Goal: Information Seeking & Learning: Check status

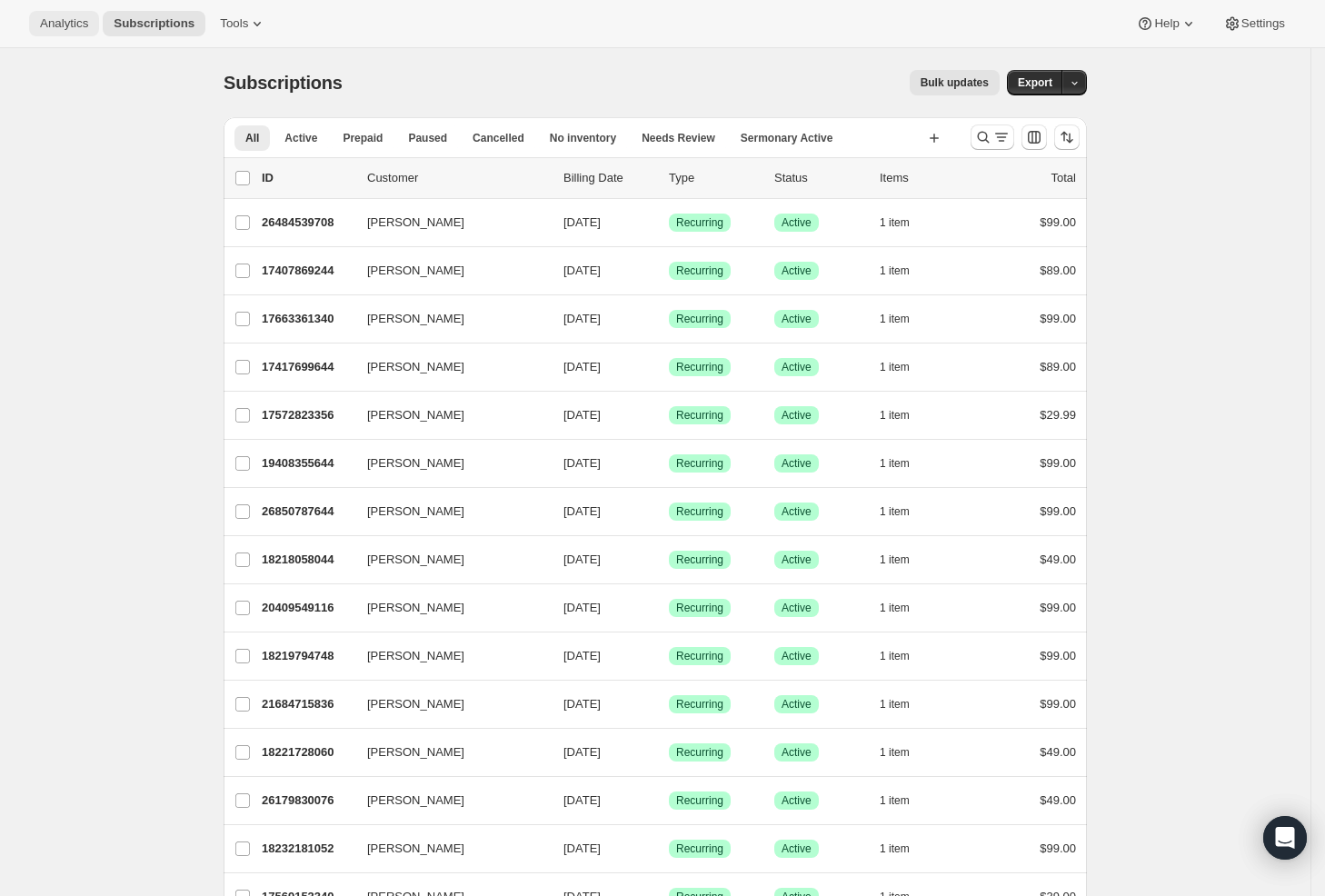
click at [74, 29] on span "Analytics" at bounding box center [64, 24] width 48 height 15
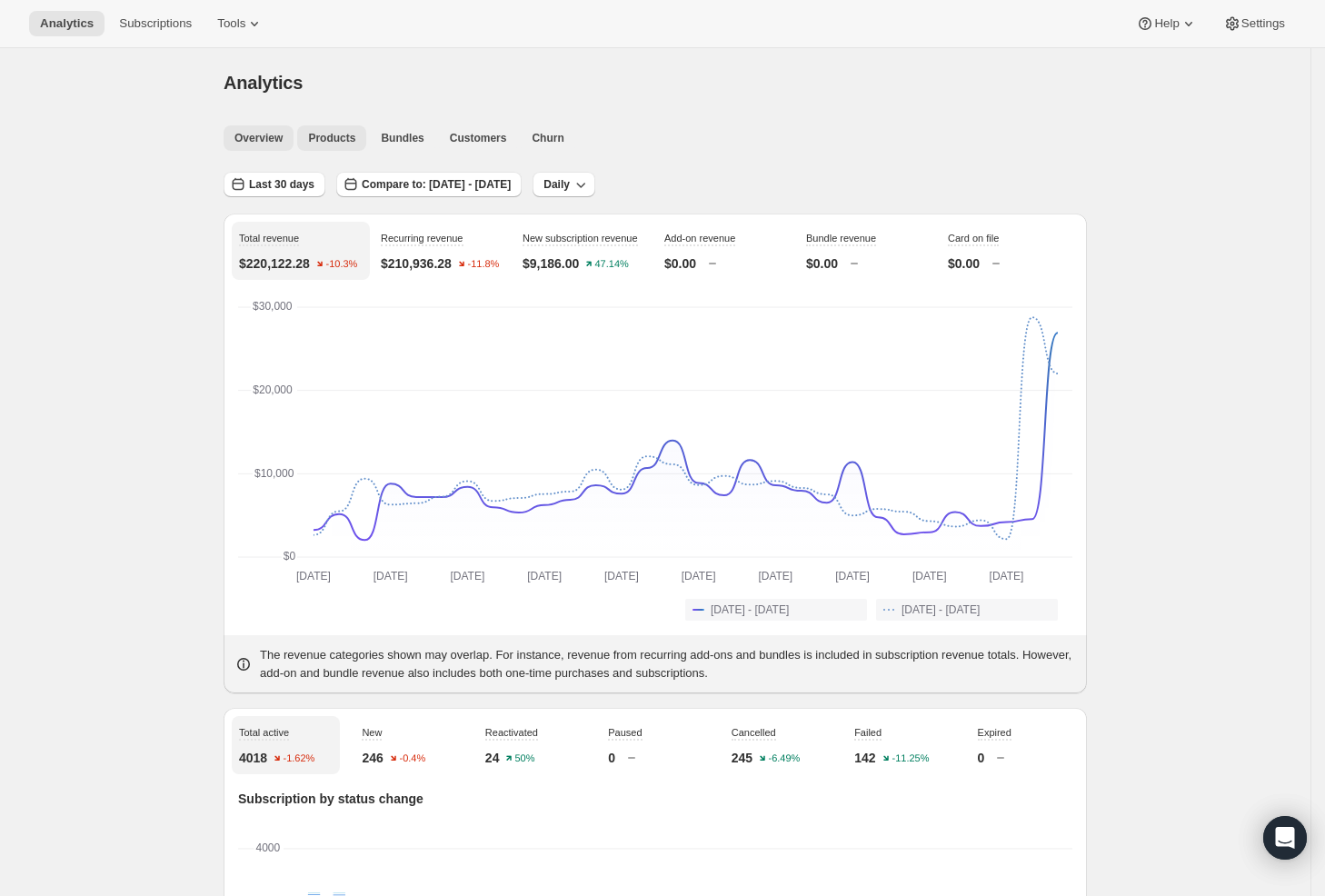
click at [335, 131] on span "Products" at bounding box center [331, 138] width 48 height 15
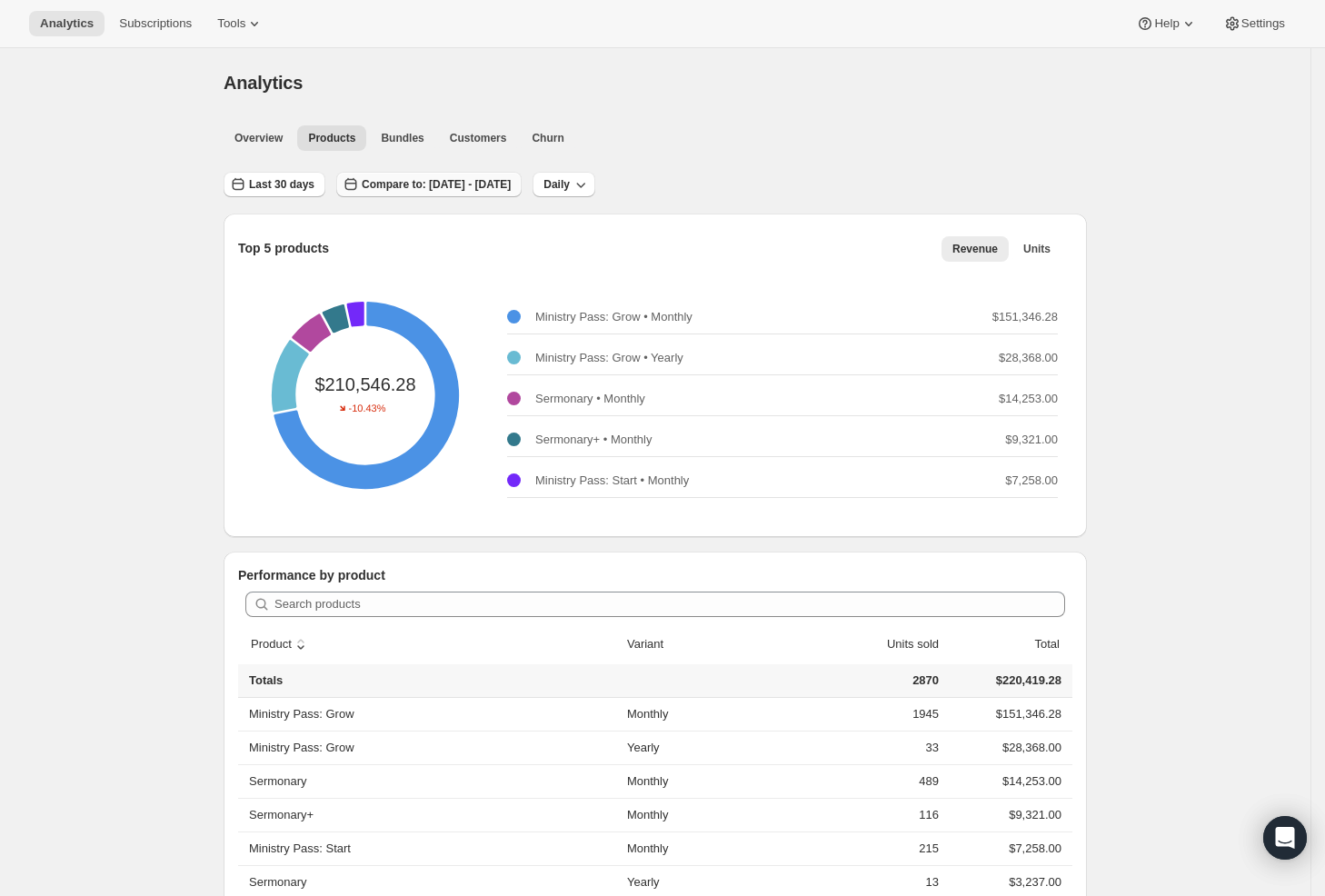
click at [472, 172] on button "Compare to: [DATE] - [DATE]" at bounding box center [429, 184] width 186 height 25
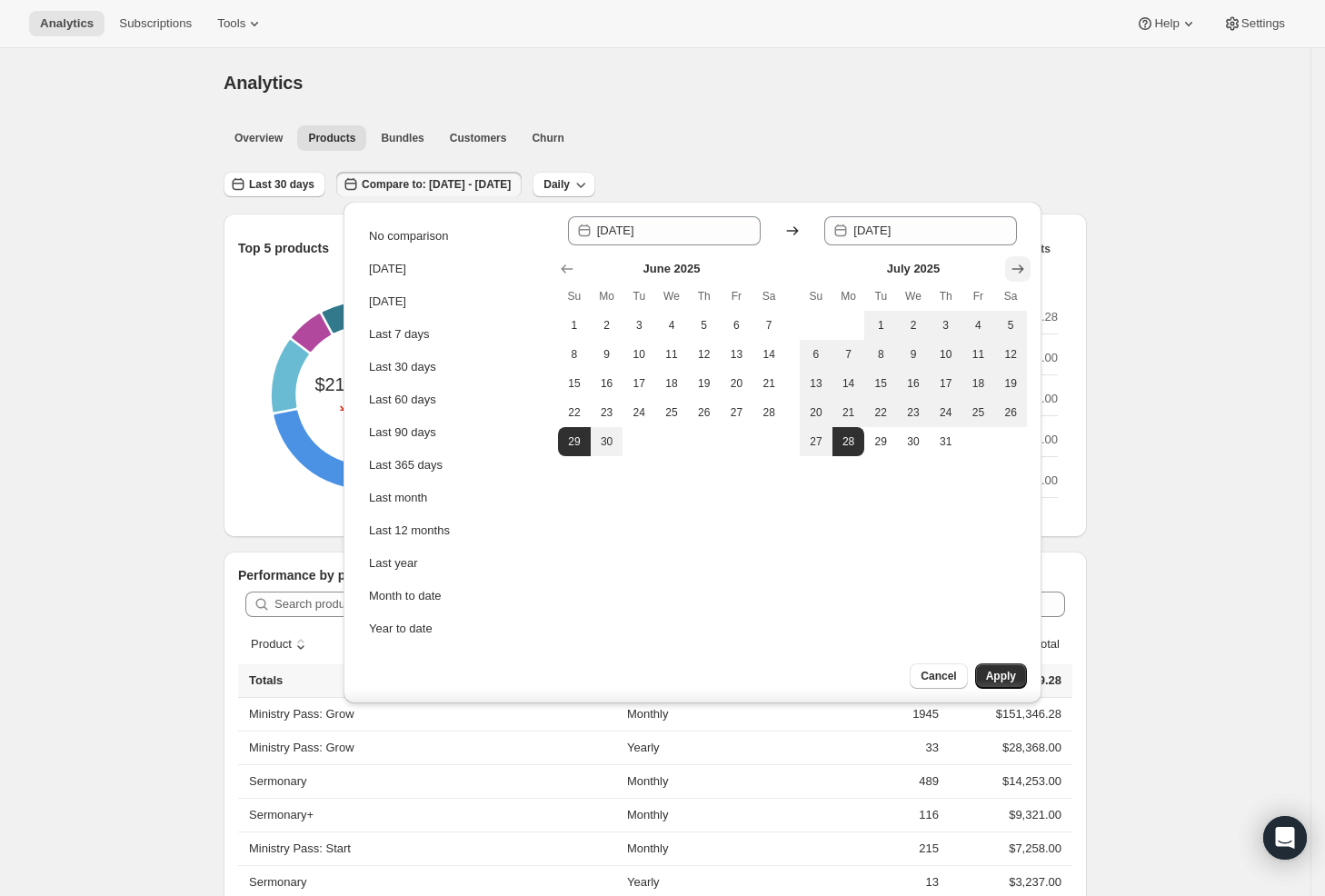
click at [1011, 268] on icon "Show next month, August 2025" at bounding box center [1017, 269] width 18 height 18
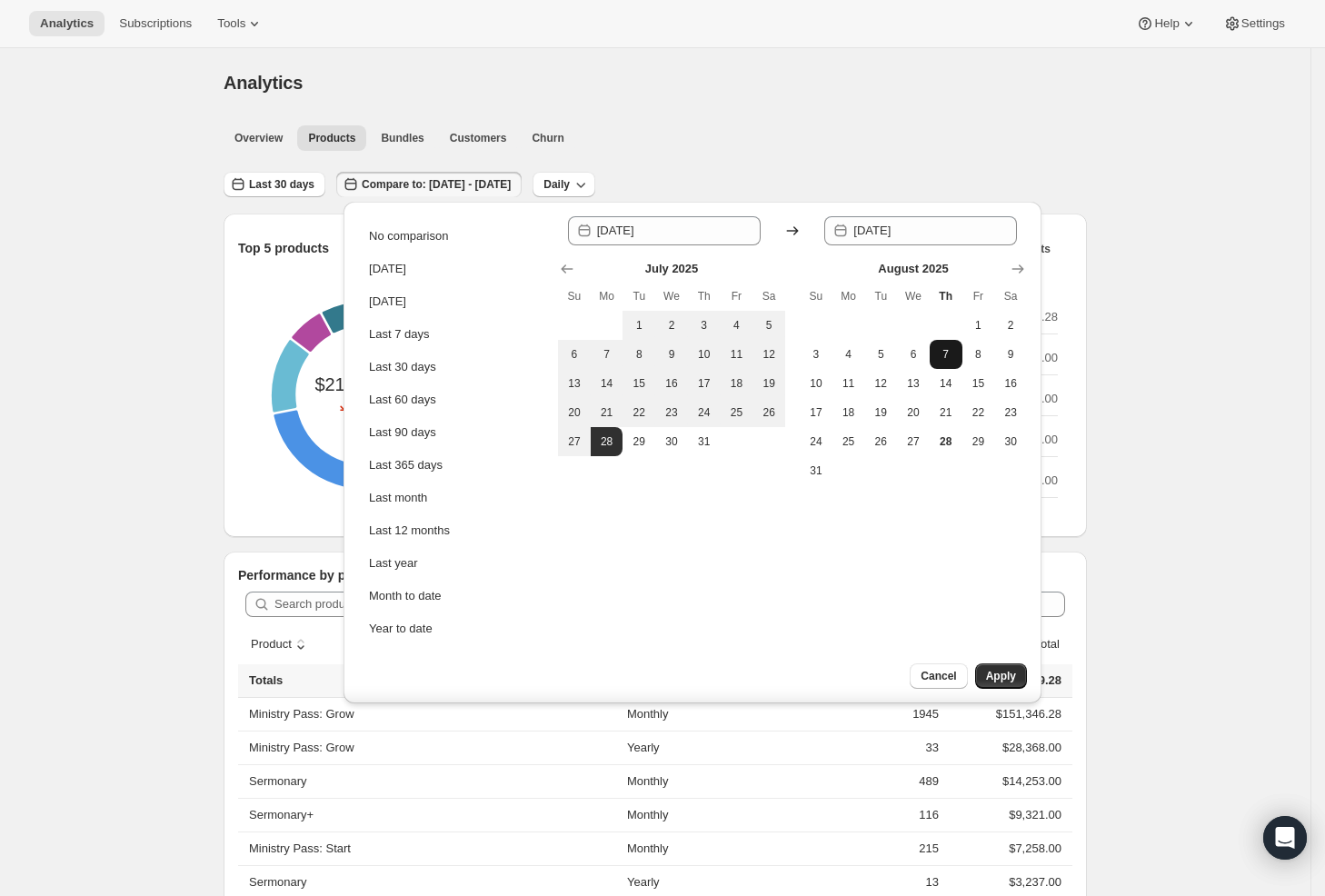
click at [937, 356] on span "7" at bounding box center [945, 354] width 18 height 15
type input "2025-08-07"
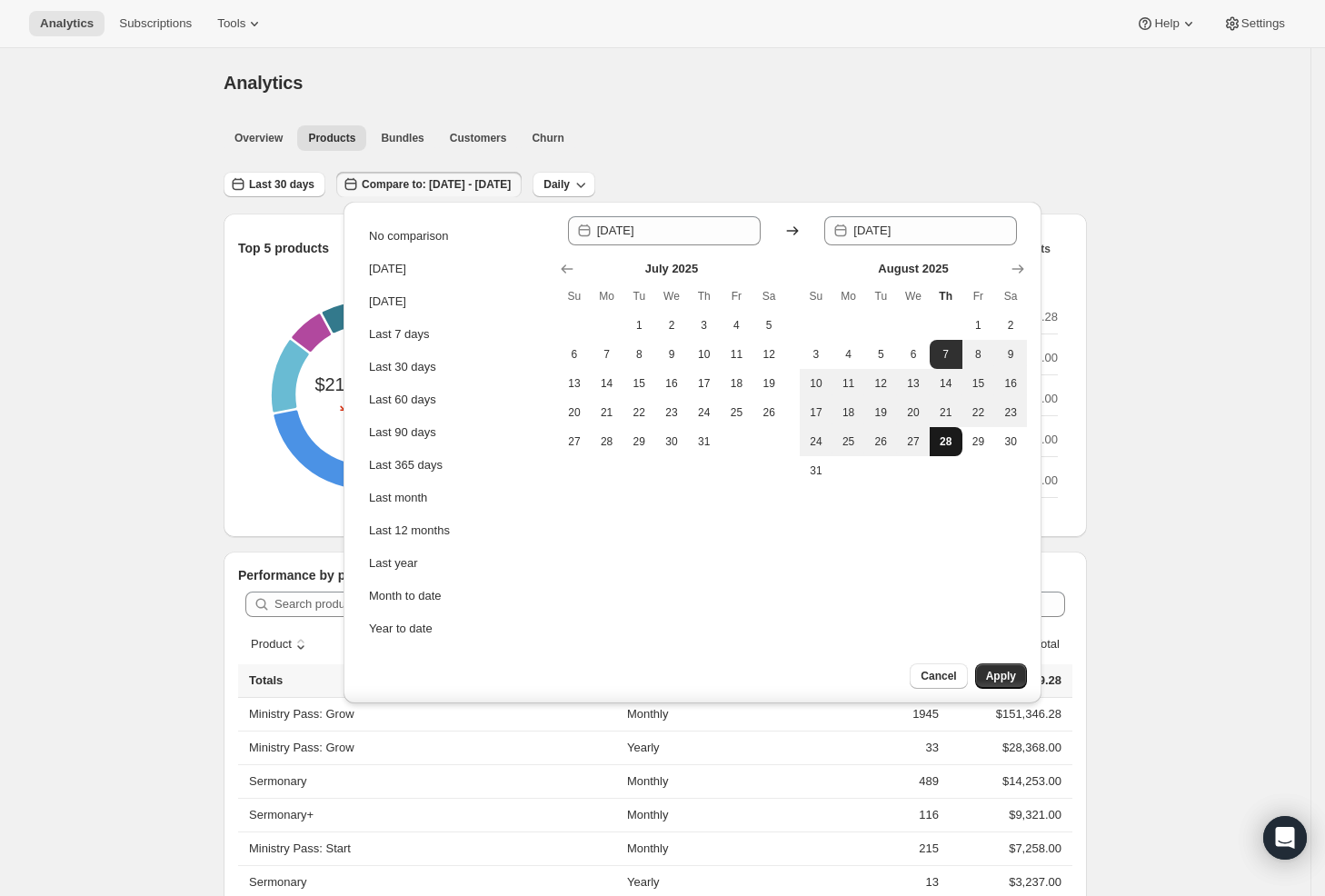
click at [937, 442] on span "28" at bounding box center [945, 442] width 18 height 15
type input "2025-08-28"
click at [994, 676] on span "Apply" at bounding box center [1001, 676] width 30 height 15
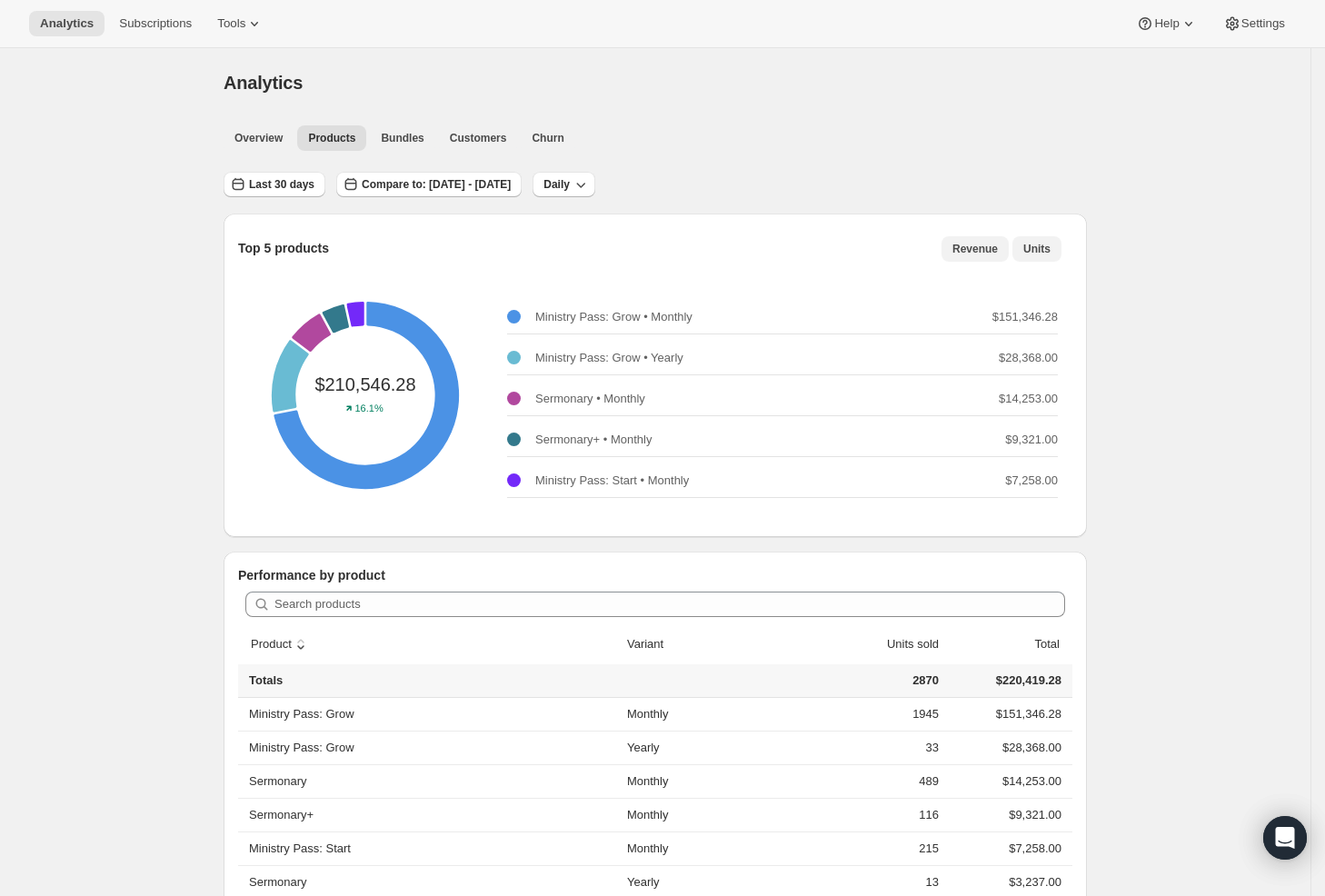
click at [1040, 251] on span "Units" at bounding box center [1036, 249] width 27 height 15
click at [983, 244] on span "Revenue" at bounding box center [974, 249] width 46 height 15
click at [301, 187] on span "Last 30 days" at bounding box center [282, 185] width 65 height 15
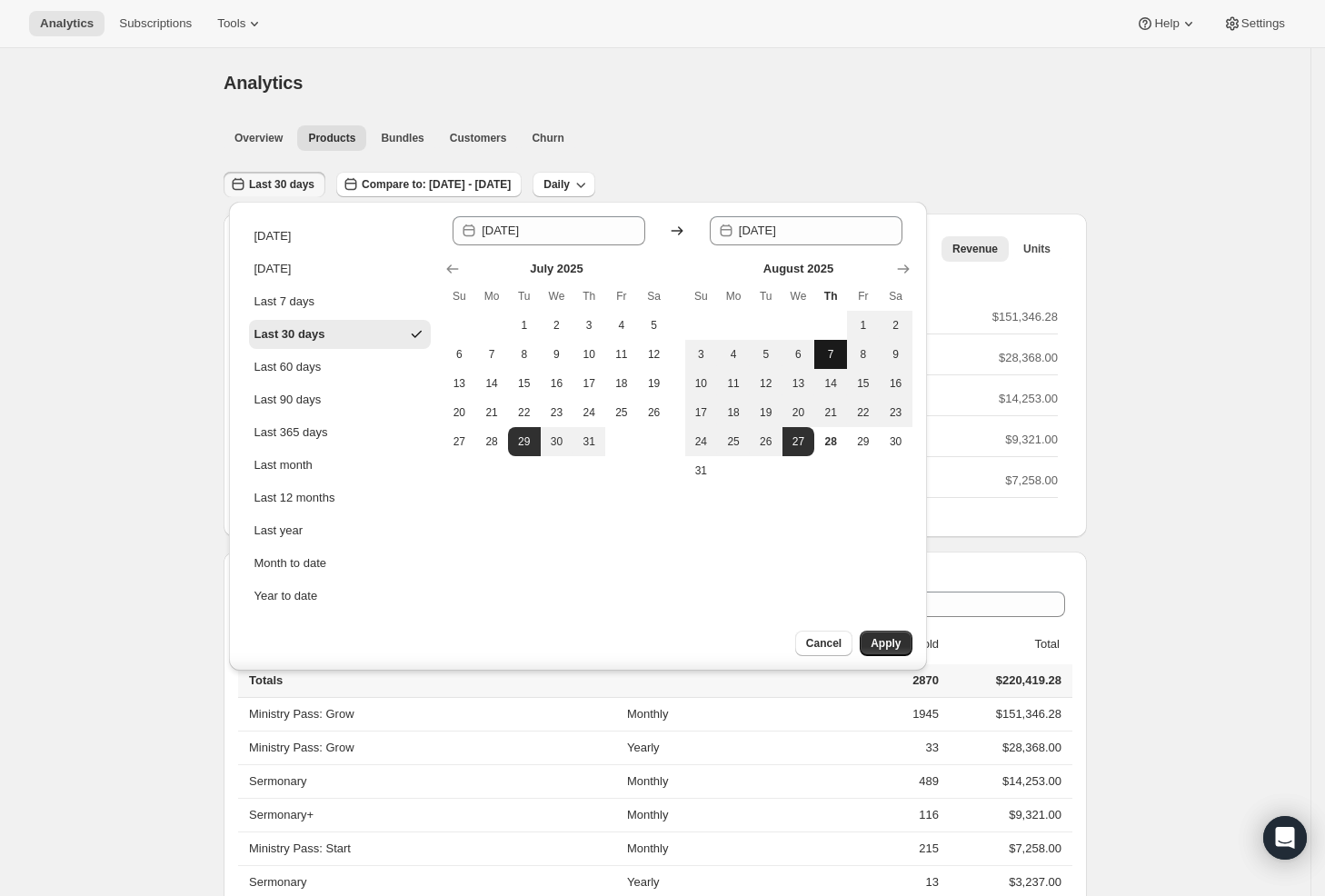
click at [827, 348] on span "7" at bounding box center [830, 354] width 18 height 15
type input "2025-08-07"
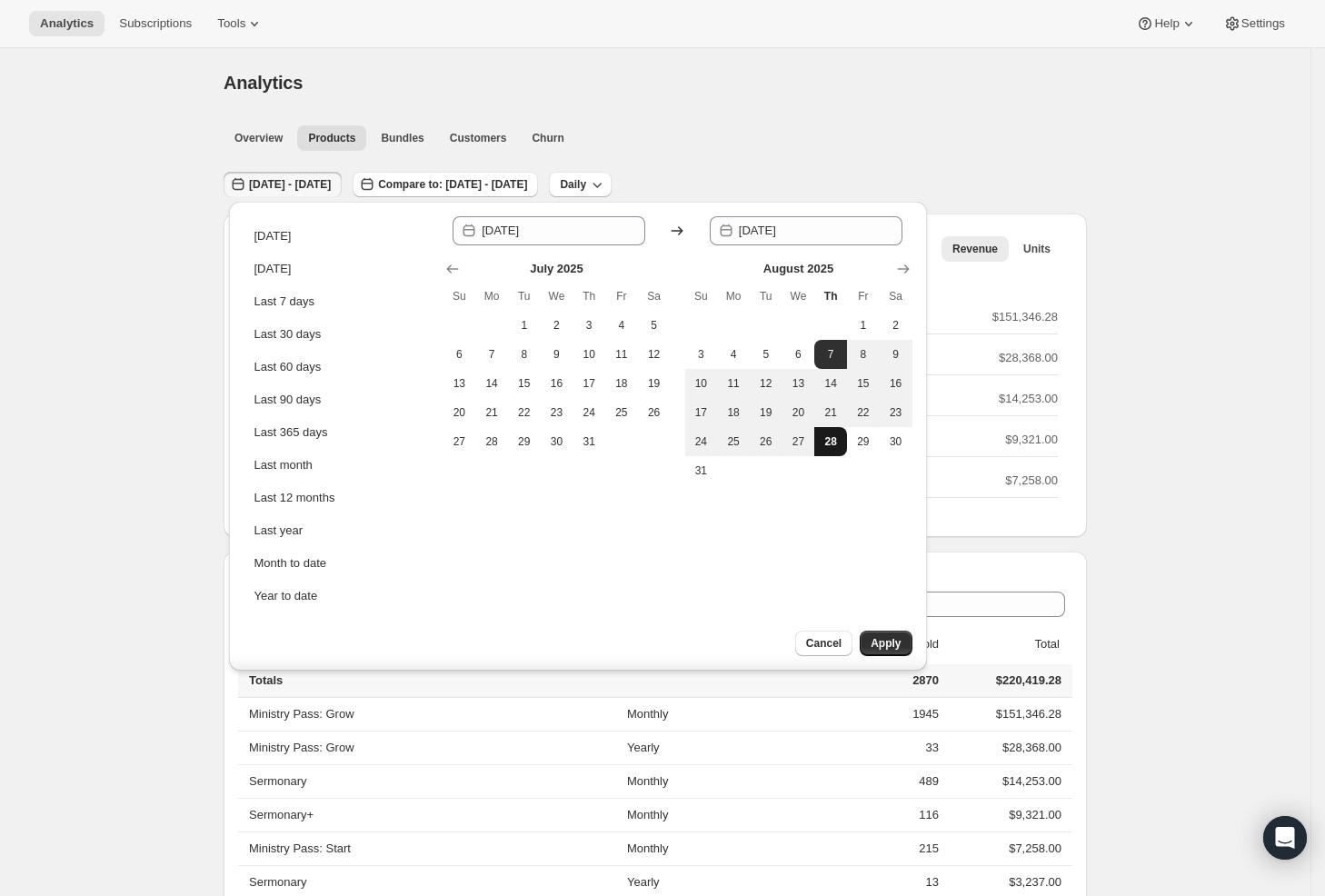
click at [823, 446] on span "28" at bounding box center [830, 442] width 18 height 15
type input "2025-08-28"
click at [886, 645] on span "Apply" at bounding box center [886, 643] width 30 height 15
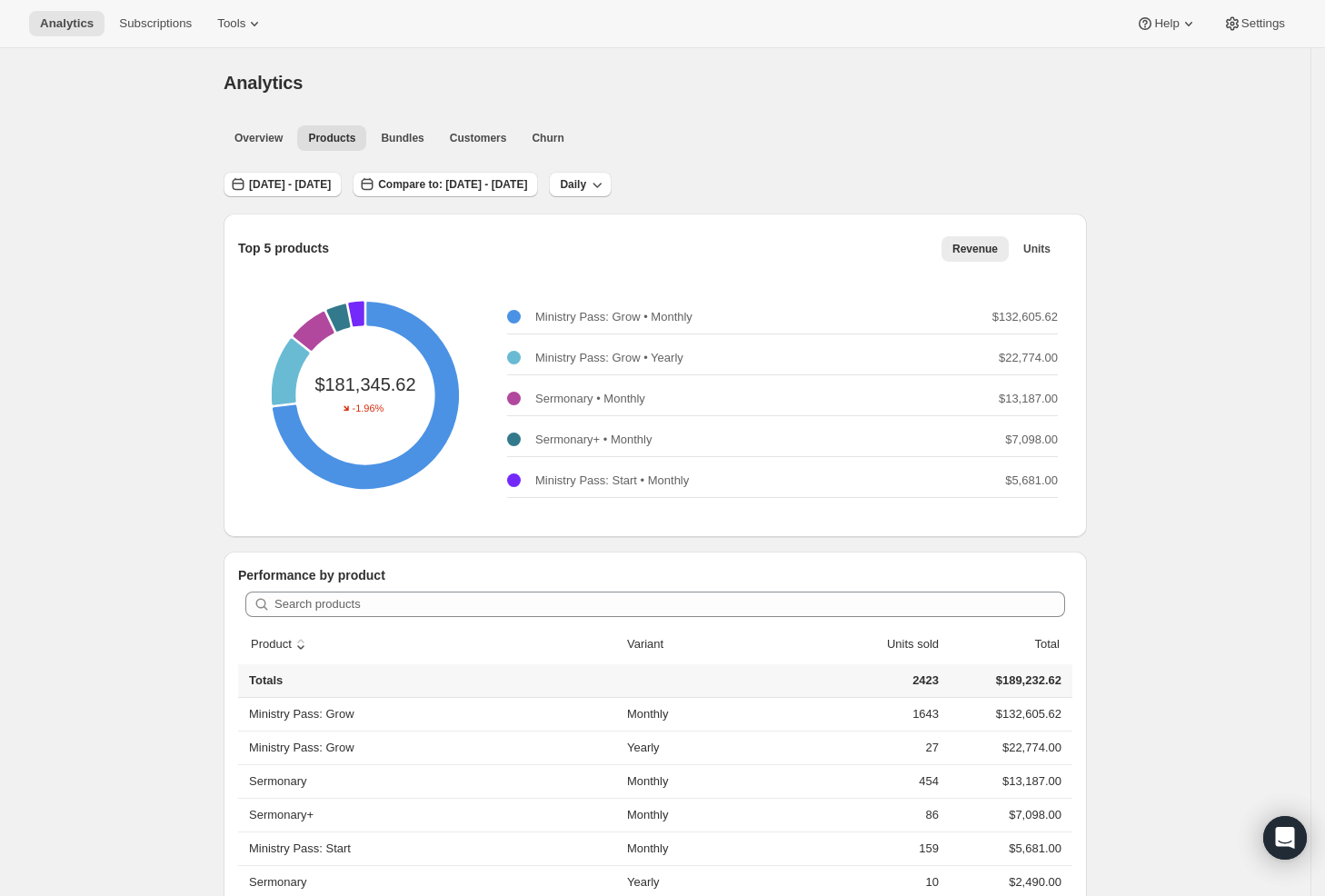
scroll to position [550, 0]
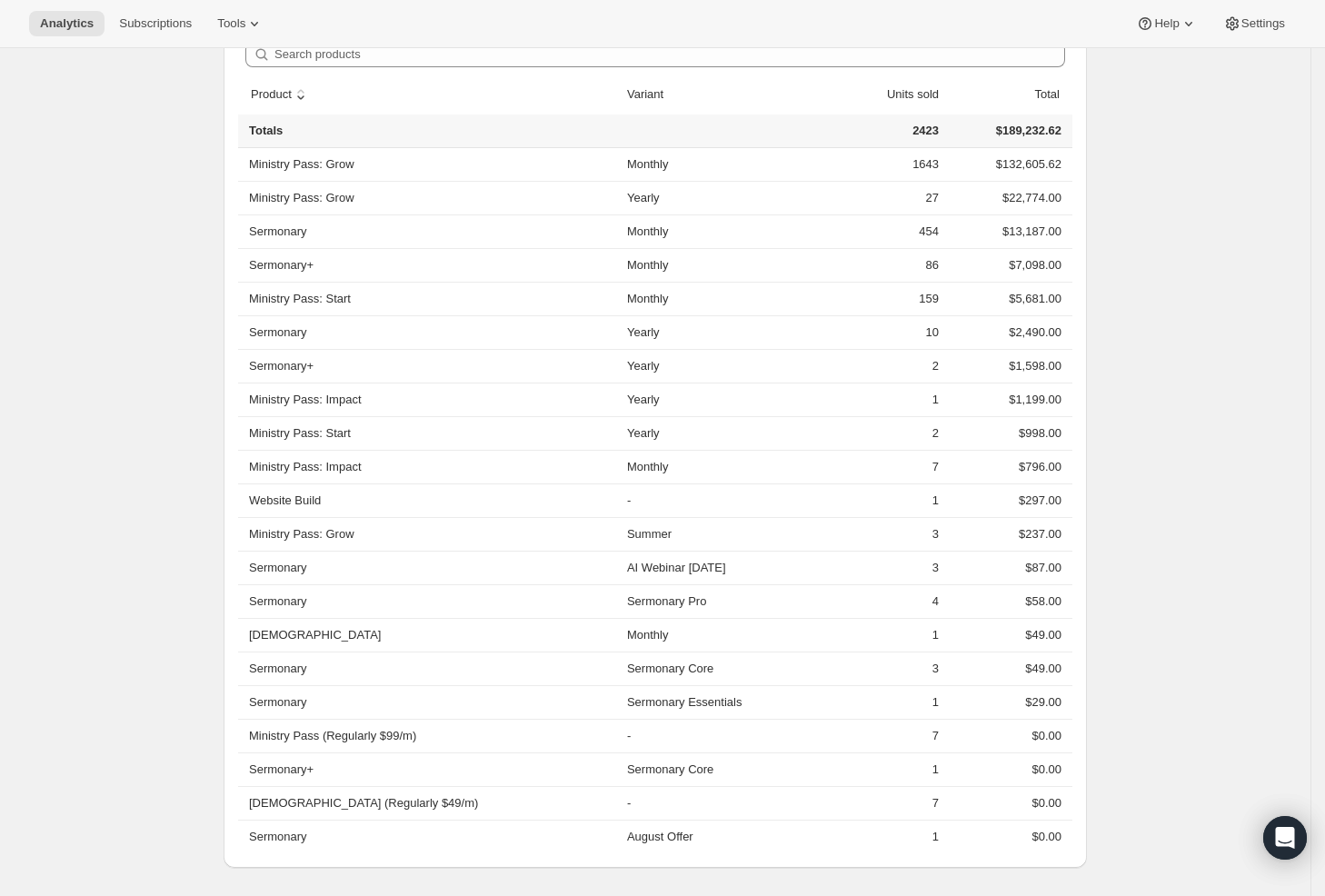
click at [99, 257] on div "Analytics. This page is ready Analytics Overview Products Bundles Customers Chu…" at bounding box center [655, 198] width 1310 height 1399
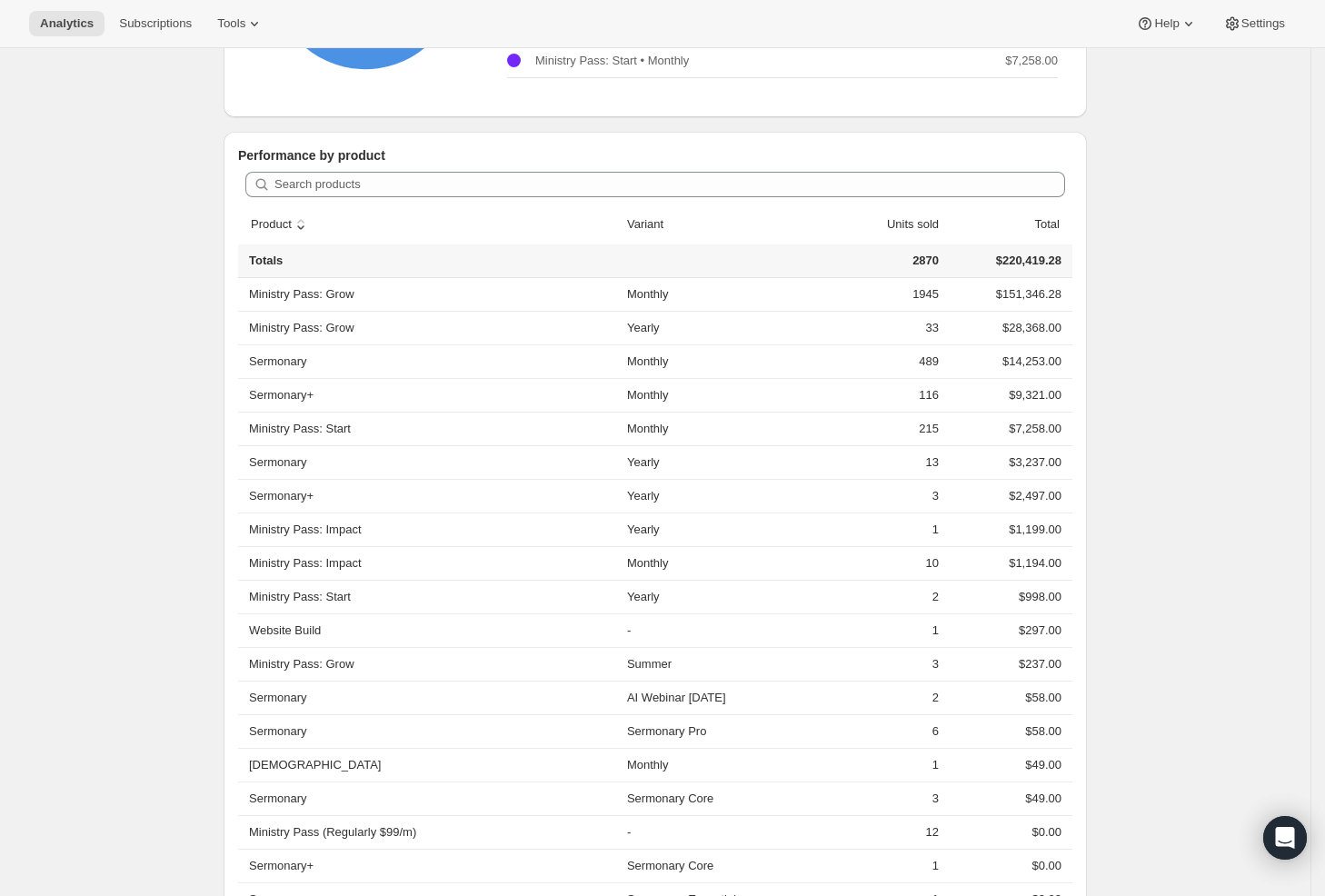
scroll to position [523, 0]
